Goal: Transaction & Acquisition: Purchase product/service

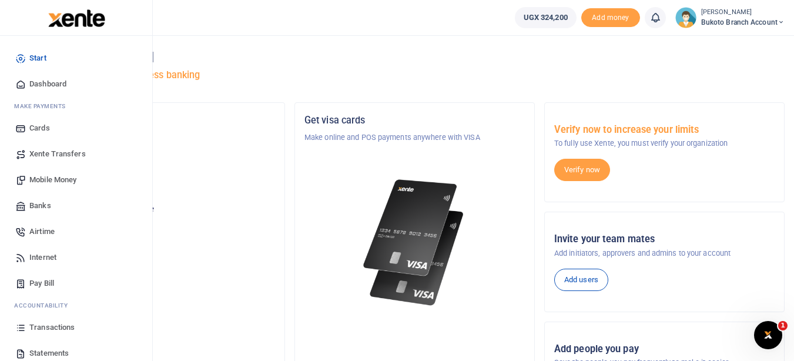
click at [48, 349] on span "Statements" at bounding box center [48, 354] width 39 height 12
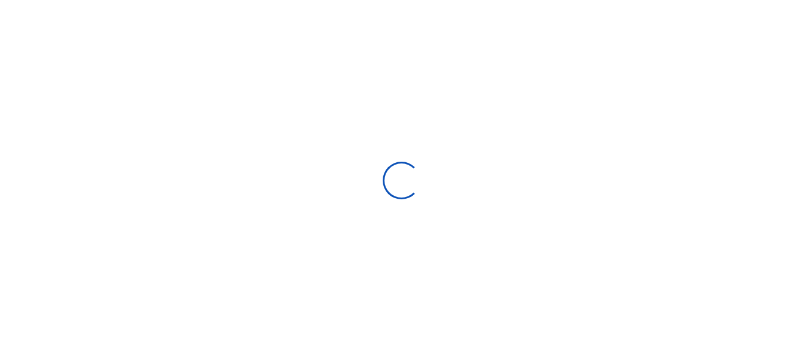
select select "ALL"
type input "[DATE] - [DATE]"
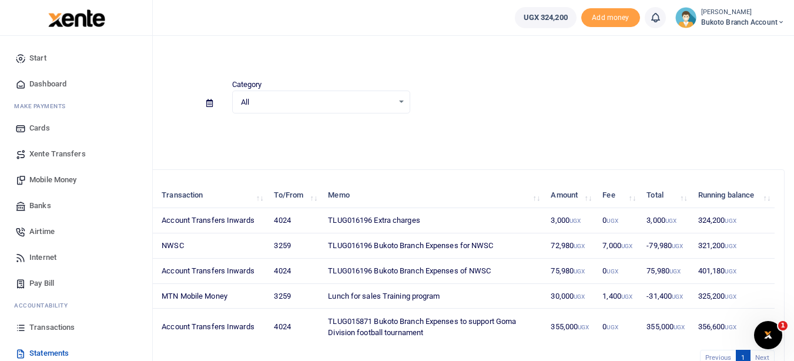
click at [56, 332] on span "Transactions" at bounding box center [51, 328] width 45 height 12
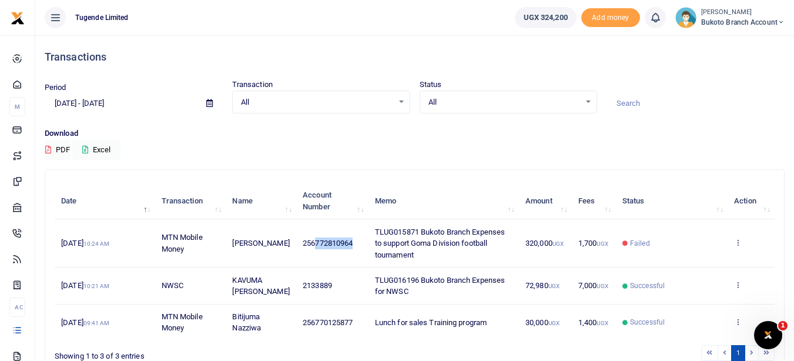
drag, startPoint x: 313, startPoint y: 242, endPoint x: 352, endPoint y: 242, distance: 38.8
click at [352, 242] on span "256772810964" at bounding box center [328, 243] width 50 height 9
copy span "772810964"
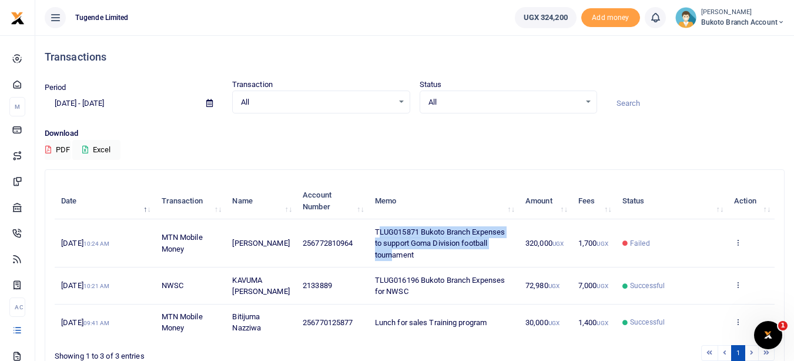
drag, startPoint x: 376, startPoint y: 230, endPoint x: 394, endPoint y: 258, distance: 32.8
click at [394, 258] on span "TLUG015871 Bukoto Branch Expenses to support Goma Division football tournament" at bounding box center [440, 244] width 130 height 32
drag, startPoint x: 372, startPoint y: 233, endPoint x: 417, endPoint y: 264, distance: 54.6
click at [417, 264] on td "TLUG015871 Bukoto Branch Expenses to support Goma Division football tournament" at bounding box center [444, 243] width 151 height 48
copy span "TLUG015871 Bukoto Branch Expenses to support Goma Division football tournament"
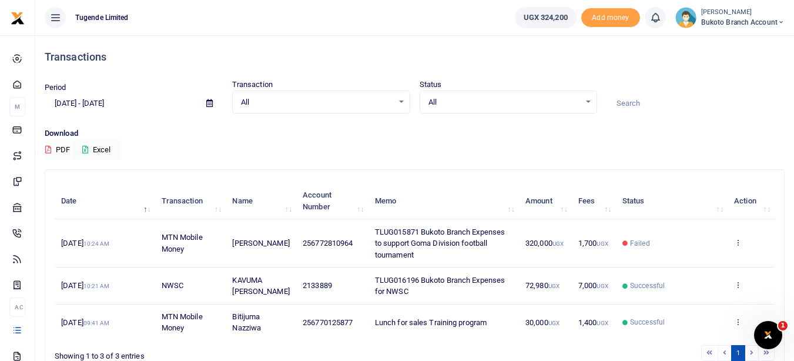
click at [381, 158] on div "Download PDF Excel" at bounding box center [415, 144] width 740 height 32
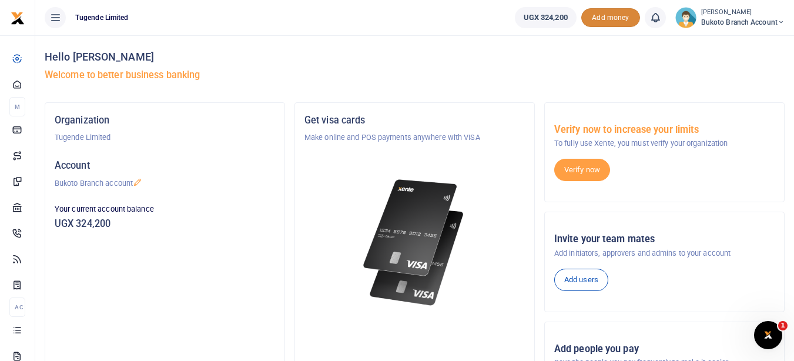
click at [596, 16] on span "Add money" at bounding box center [611, 17] width 59 height 19
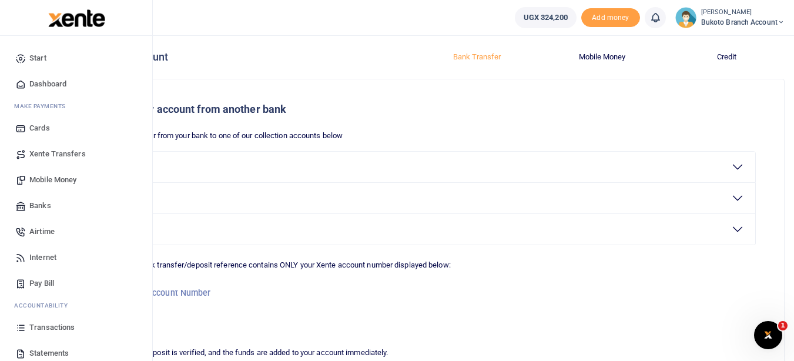
click at [58, 179] on span "Mobile Money" at bounding box center [52, 180] width 47 height 12
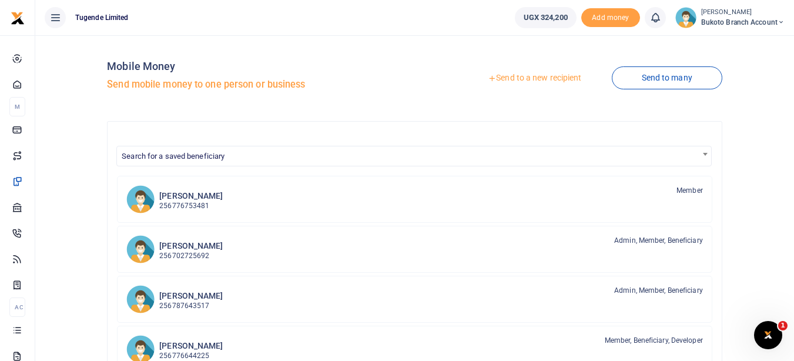
click at [646, 81] on link "Send to many" at bounding box center [667, 77] width 111 height 23
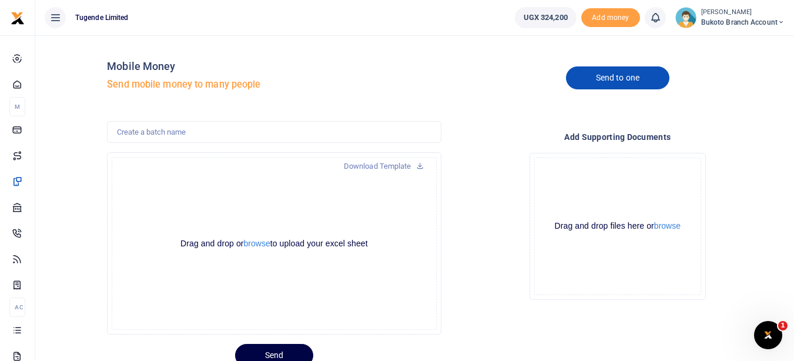
click at [637, 85] on link "Send to one" at bounding box center [617, 77] width 103 height 23
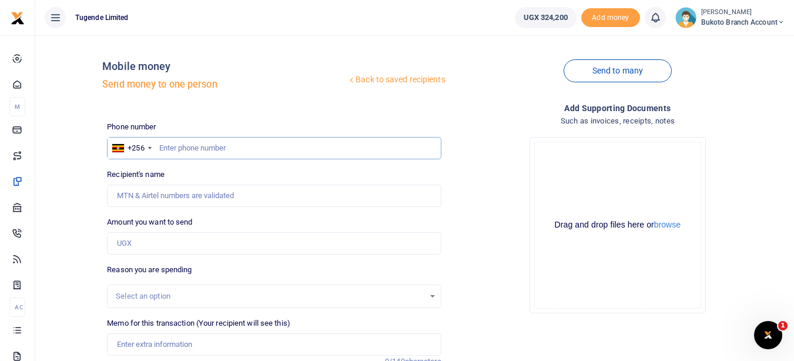
click at [201, 159] on input "text" at bounding box center [274, 148] width 334 height 22
paste input "772810964"
type input "772810964"
type input "[PERSON_NAME]"
type input "772810964"
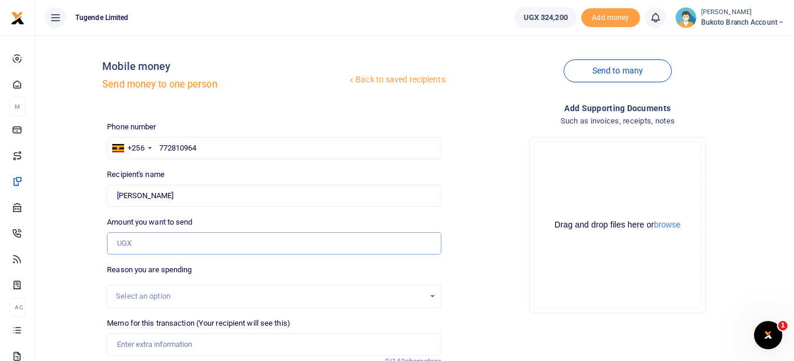
click at [202, 242] on input "Amount you want to send" at bounding box center [274, 243] width 334 height 22
type input "320,000"
click at [469, 296] on div "Drop your files here Drag and drop files here or browse Powered by Uppy" at bounding box center [618, 225] width 334 height 195
click at [509, 290] on div "Drop your files here Drag and drop files here or browse Powered by Uppy" at bounding box center [618, 225] width 334 height 195
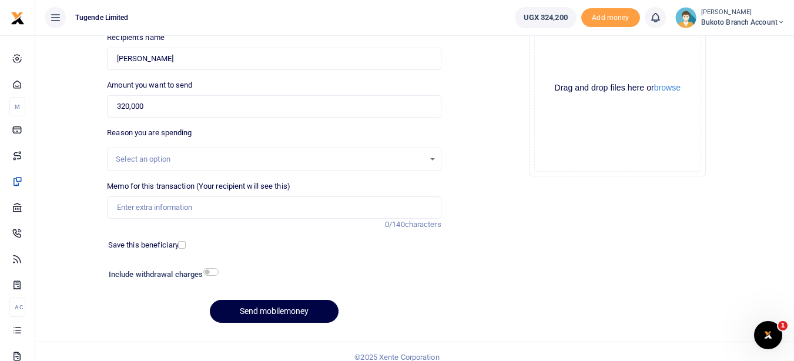
scroll to position [148, 0]
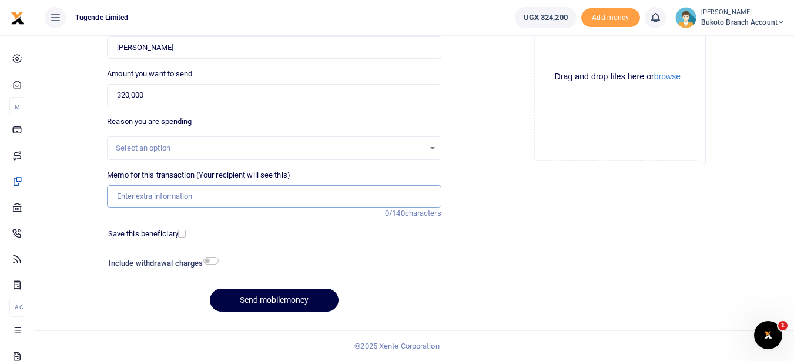
click at [130, 195] on input "Memo for this transaction (Your recipient will see this)" at bounding box center [274, 196] width 334 height 22
paste input "TLUG015871 Bukoto Branch Expenses to support Goma Division football tournament"
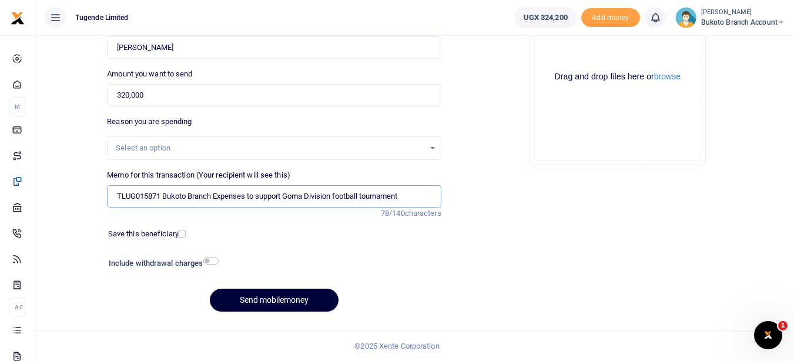
type input "TLUG015871 Bukoto Branch Expenses to support Goma Division football tournament"
click at [280, 289] on button "Send mobilemoney" at bounding box center [274, 300] width 129 height 23
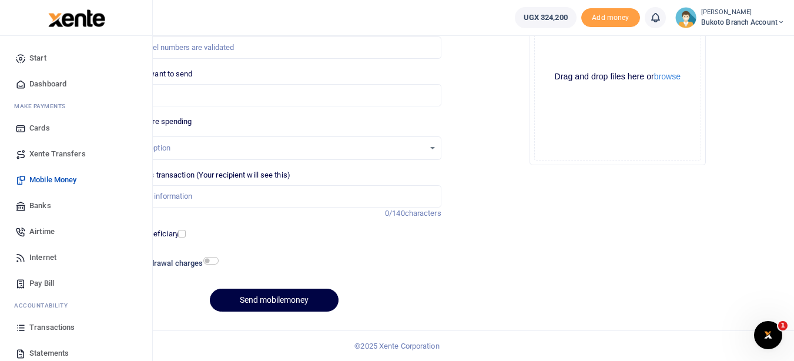
click at [26, 350] on icon at bounding box center [20, 353] width 11 height 11
